Goal: Information Seeking & Learning: Find specific fact

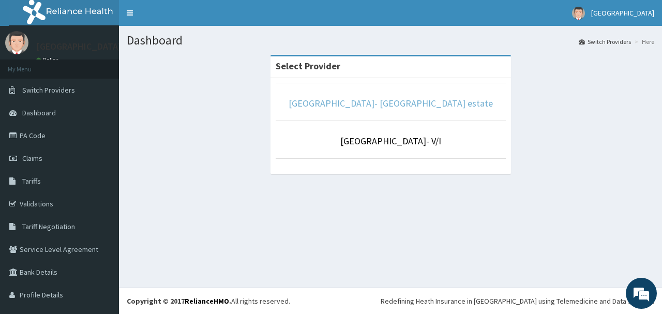
click at [411, 103] on link "[GEOGRAPHIC_DATA]- [GEOGRAPHIC_DATA] estate" at bounding box center [391, 103] width 204 height 12
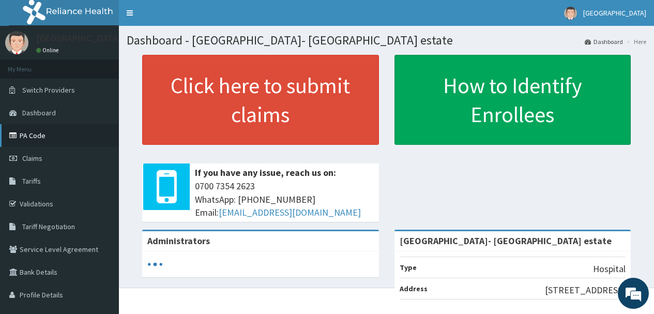
click at [27, 132] on link "PA Code" at bounding box center [59, 135] width 119 height 23
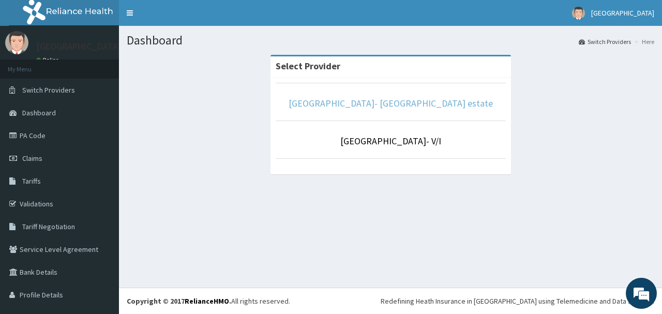
click at [400, 104] on link "[GEOGRAPHIC_DATA]- [GEOGRAPHIC_DATA] estate" at bounding box center [391, 103] width 204 height 12
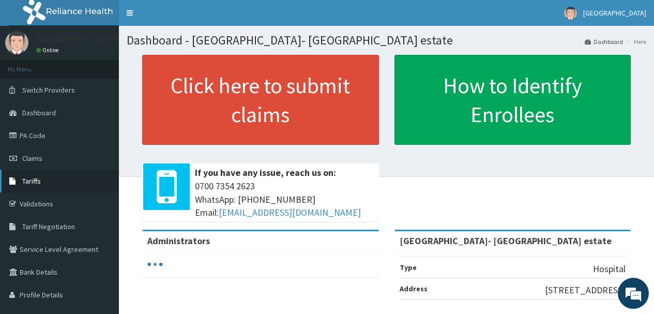
click at [37, 174] on link "Tariffs" at bounding box center [59, 181] width 119 height 23
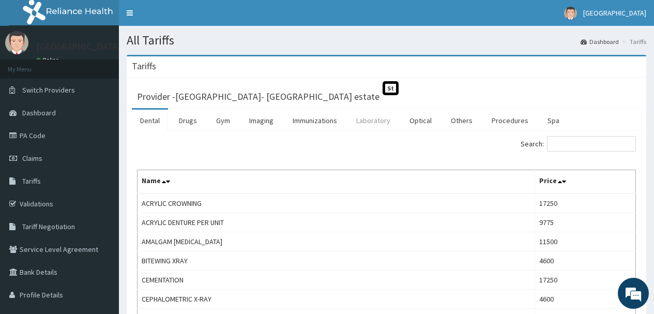
click at [367, 122] on link "Laboratory" at bounding box center [373, 121] width 51 height 22
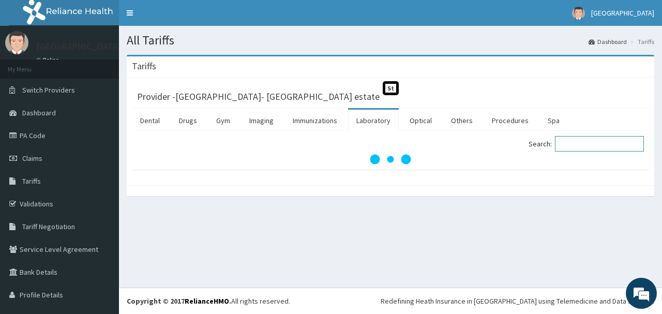
click at [580, 143] on input "Search:" at bounding box center [599, 144] width 89 height 16
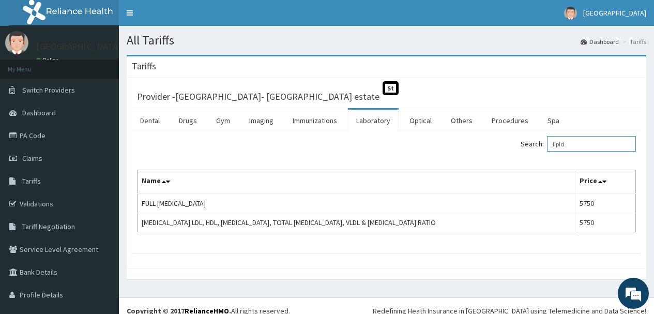
type input "lipid"
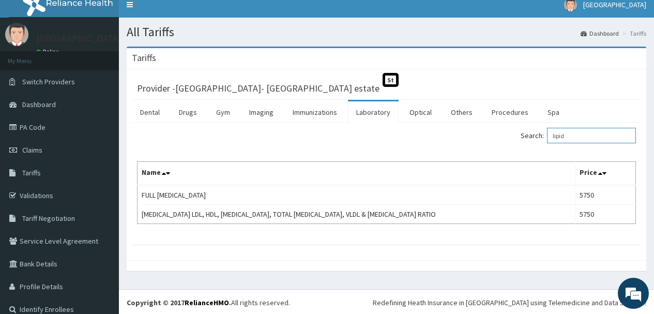
scroll to position [10, 0]
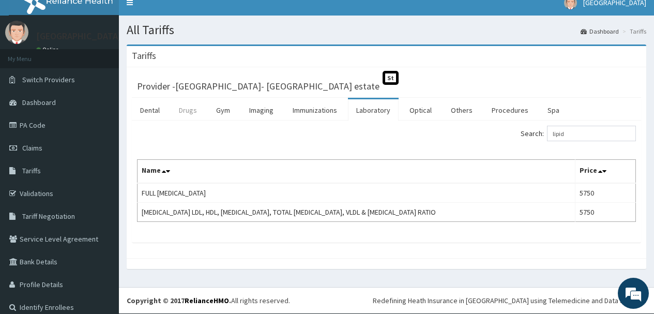
click at [184, 111] on link "Drugs" at bounding box center [188, 110] width 35 height 22
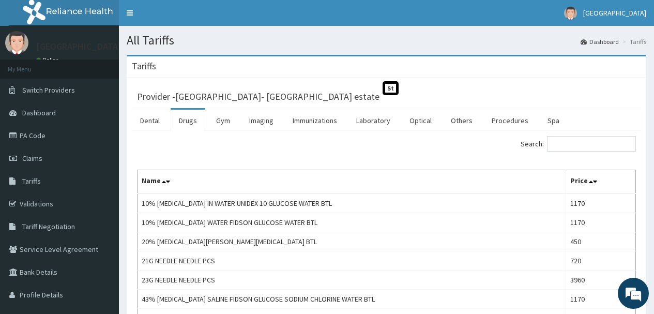
scroll to position [0, 0]
click at [593, 145] on input "Search:" at bounding box center [591, 144] width 89 height 16
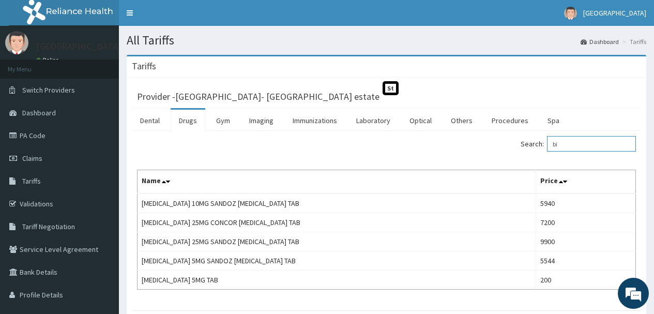
type input "b"
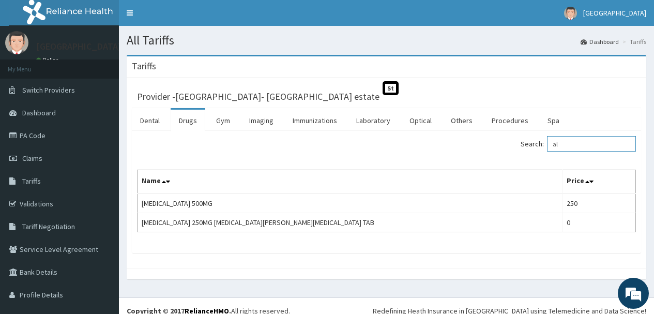
type input "a"
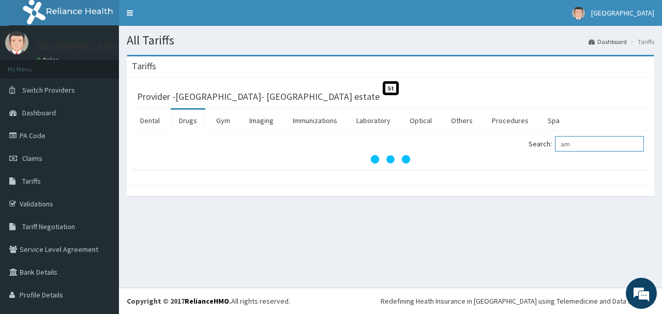
type input "a"
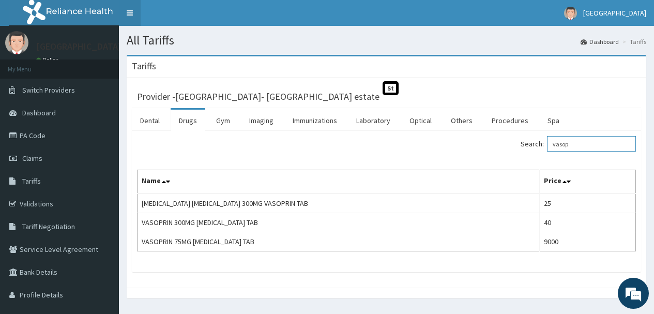
type input "vasop"
